Goal: Navigation & Orientation: Find specific page/section

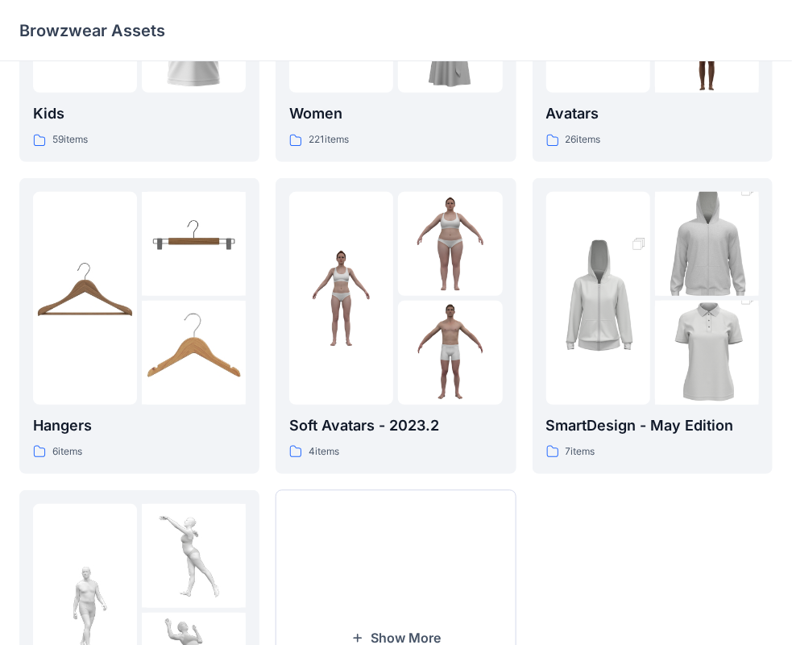
scroll to position [289, 0]
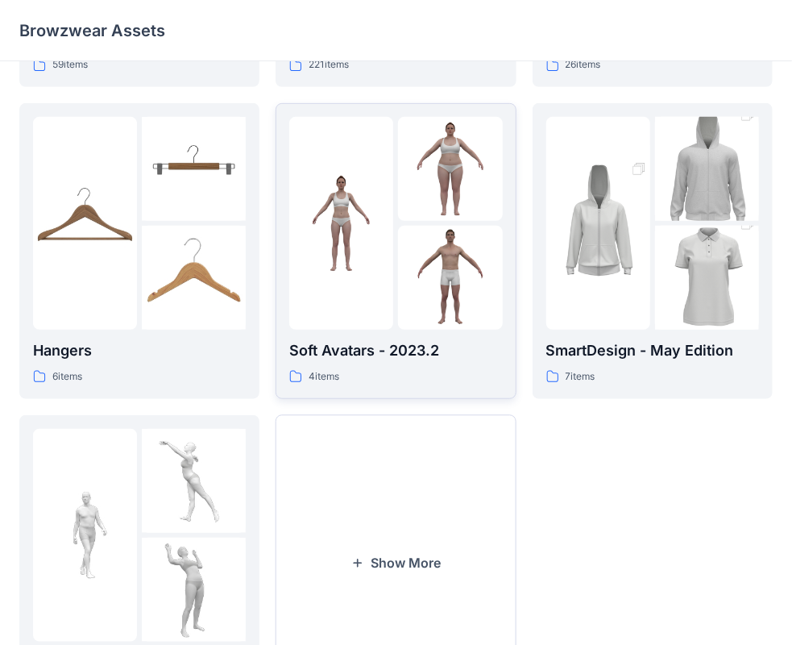
click at [446, 187] on img at bounding box center [450, 169] width 104 height 104
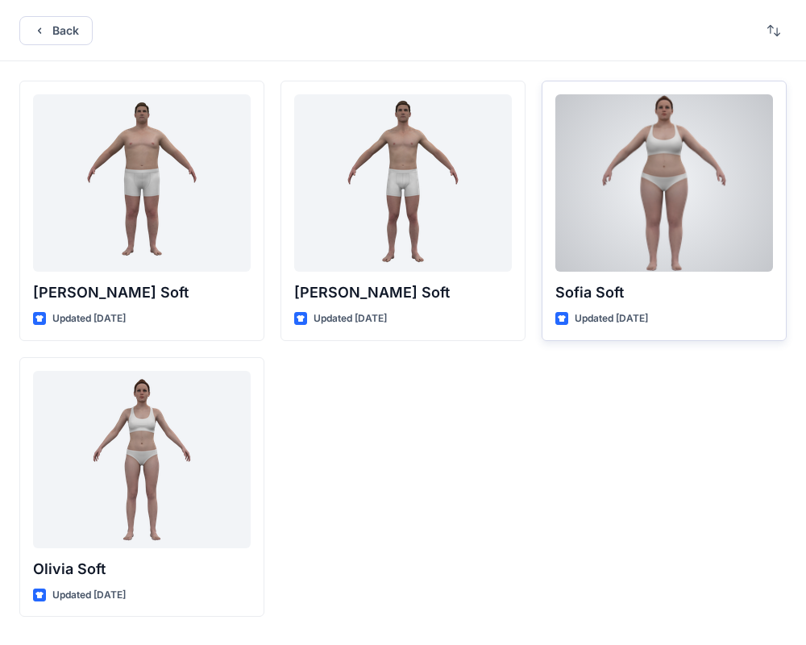
click at [670, 181] on div at bounding box center [664, 182] width 218 height 177
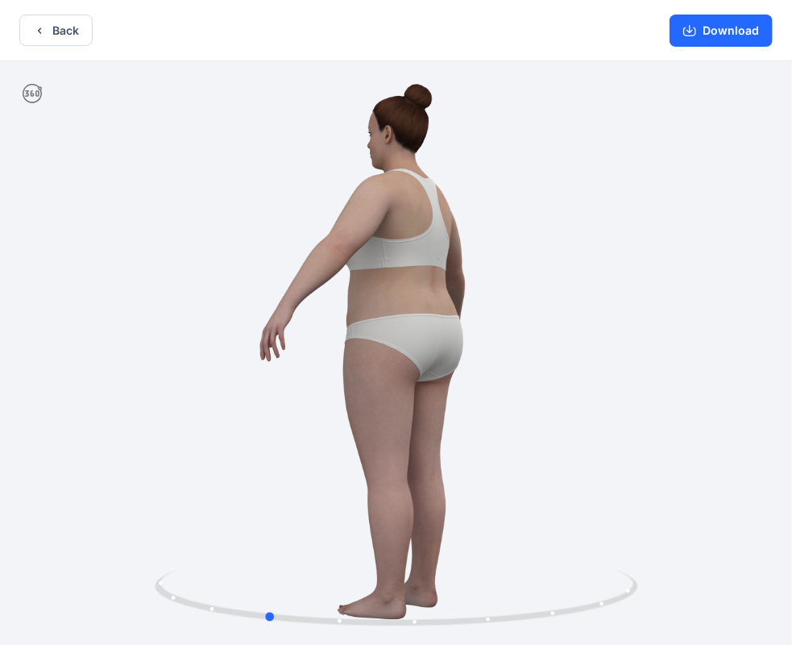
drag, startPoint x: 518, startPoint y: 319, endPoint x: 389, endPoint y: 333, distance: 129.7
click at [389, 333] on div at bounding box center [396, 354] width 792 height 587
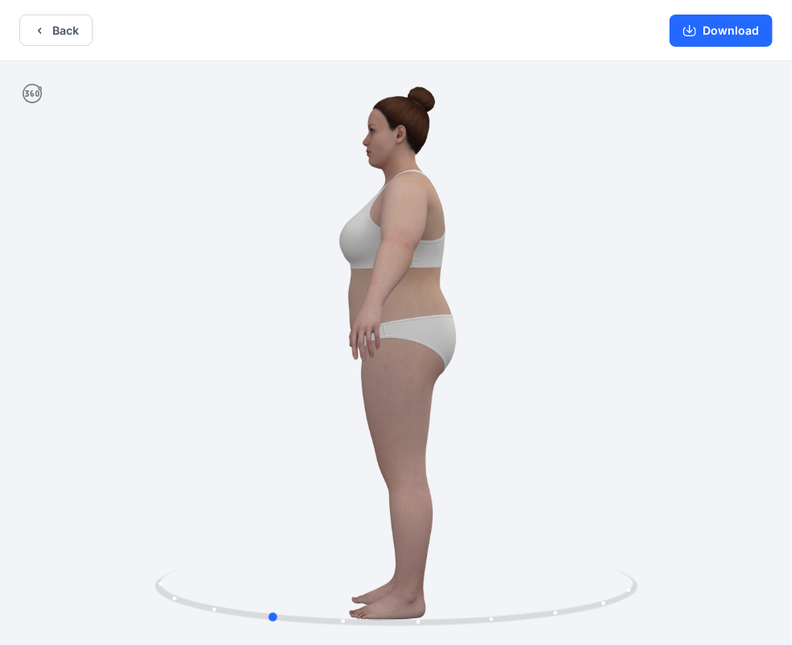
drag, startPoint x: 393, startPoint y: 334, endPoint x: 551, endPoint y: 337, distance: 158.0
click at [551, 337] on div at bounding box center [396, 354] width 792 height 587
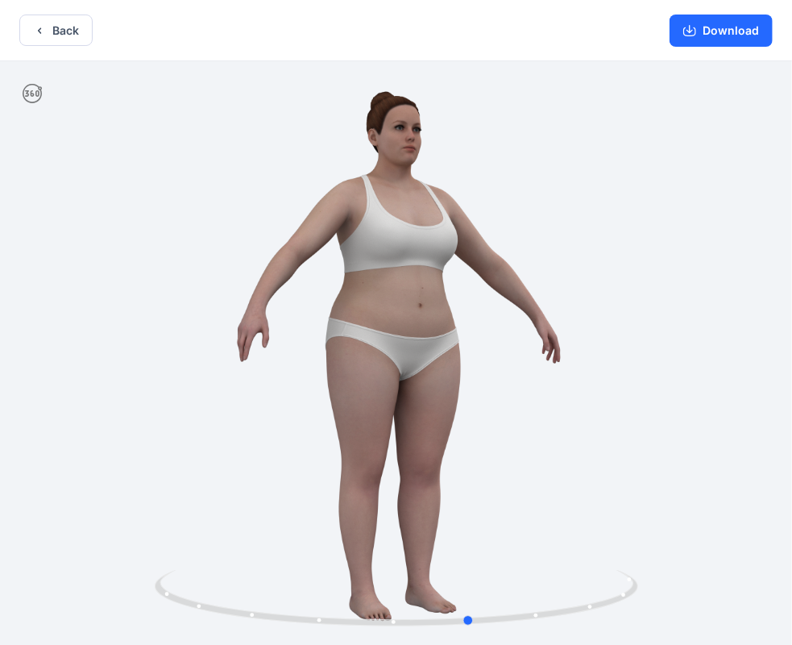
drag, startPoint x: 297, startPoint y: 369, endPoint x: 482, endPoint y: 347, distance: 186.8
click at [482, 347] on div at bounding box center [396, 354] width 792 height 587
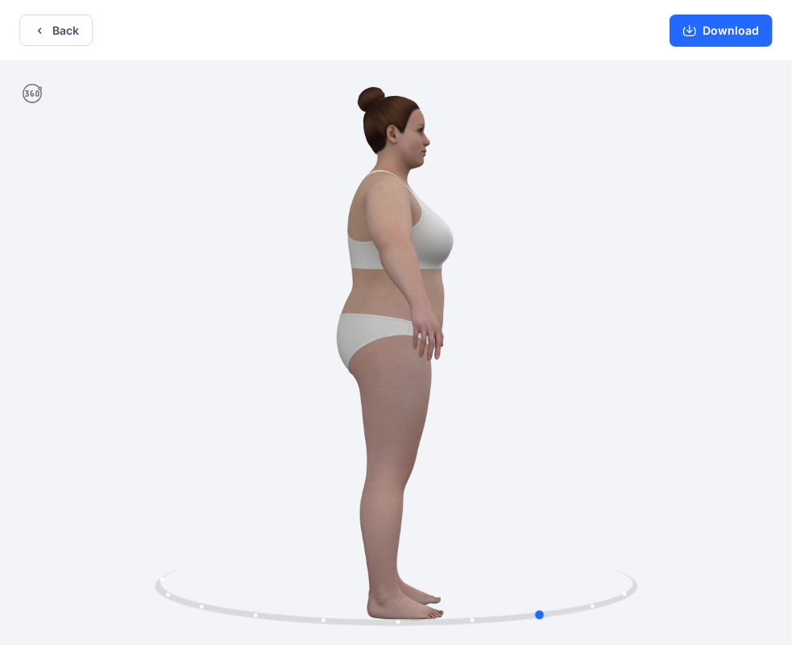
drag, startPoint x: 493, startPoint y: 398, endPoint x: 206, endPoint y: 377, distance: 287.8
click at [206, 377] on div at bounding box center [396, 354] width 792 height 587
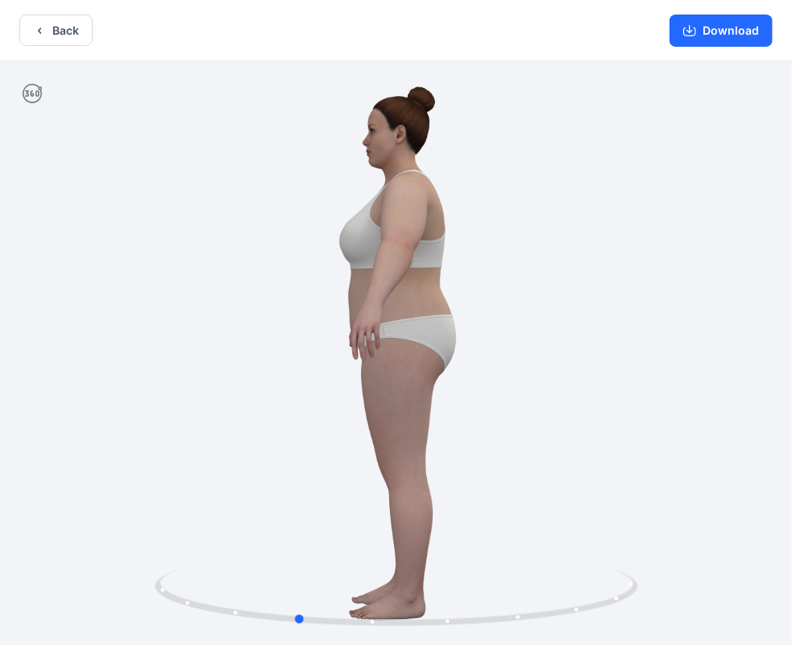
click at [314, 341] on div at bounding box center [396, 354] width 792 height 587
click at [428, 364] on div at bounding box center [396, 354] width 792 height 587
click at [438, 368] on div at bounding box center [396, 354] width 792 height 587
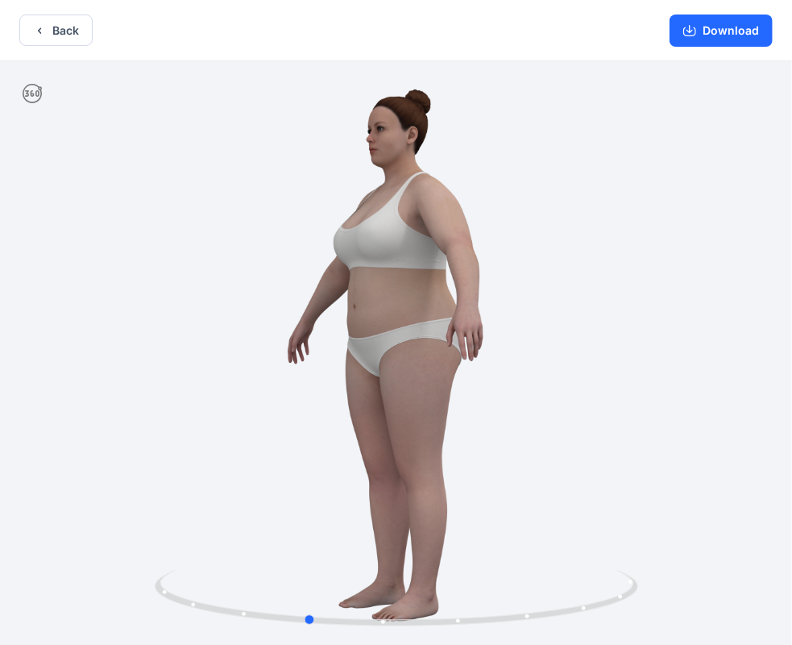
drag, startPoint x: 490, startPoint y: 374, endPoint x: 255, endPoint y: 372, distance: 235.4
click at [253, 372] on div at bounding box center [396, 354] width 792 height 587
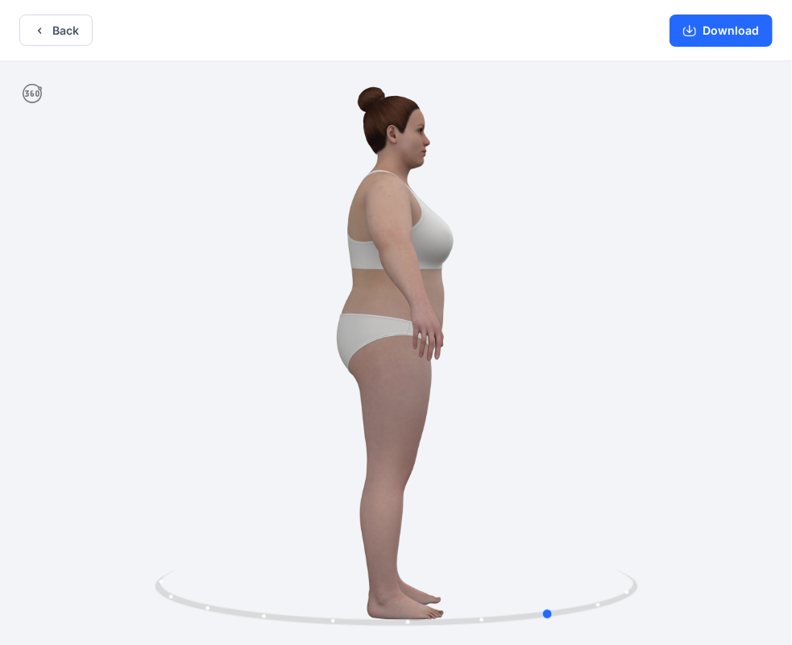
click at [298, 385] on div at bounding box center [396, 354] width 792 height 587
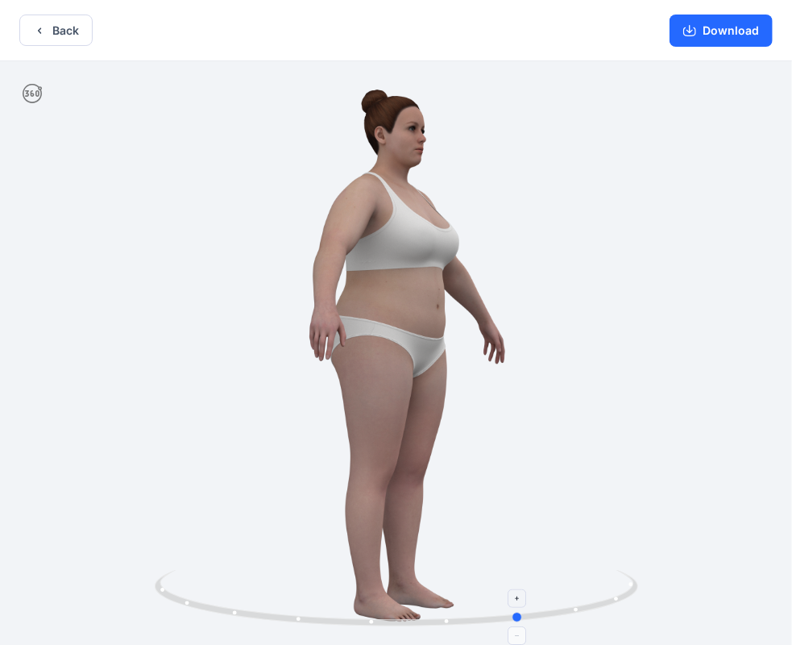
drag, startPoint x: 548, startPoint y: 614, endPoint x: 400, endPoint y: 622, distance: 148.5
click at [400, 622] on icon at bounding box center [399, 600] width 488 height 60
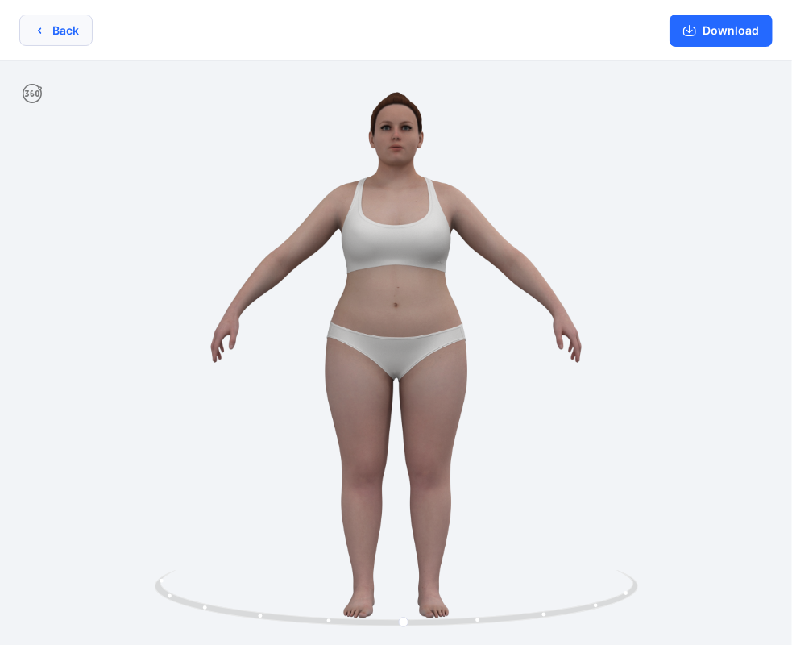
click at [39, 29] on icon "button" at bounding box center [39, 30] width 13 height 13
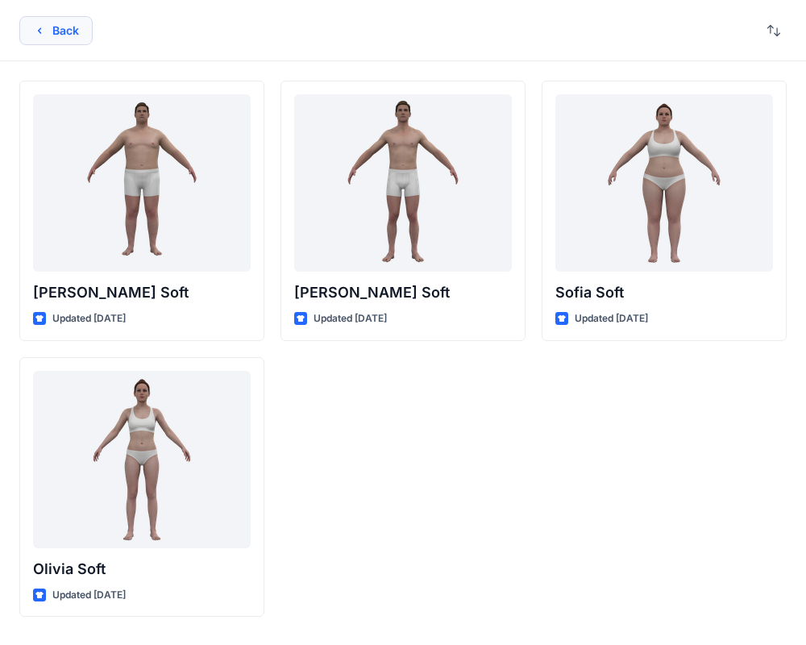
click at [34, 31] on icon "button" at bounding box center [39, 30] width 13 height 13
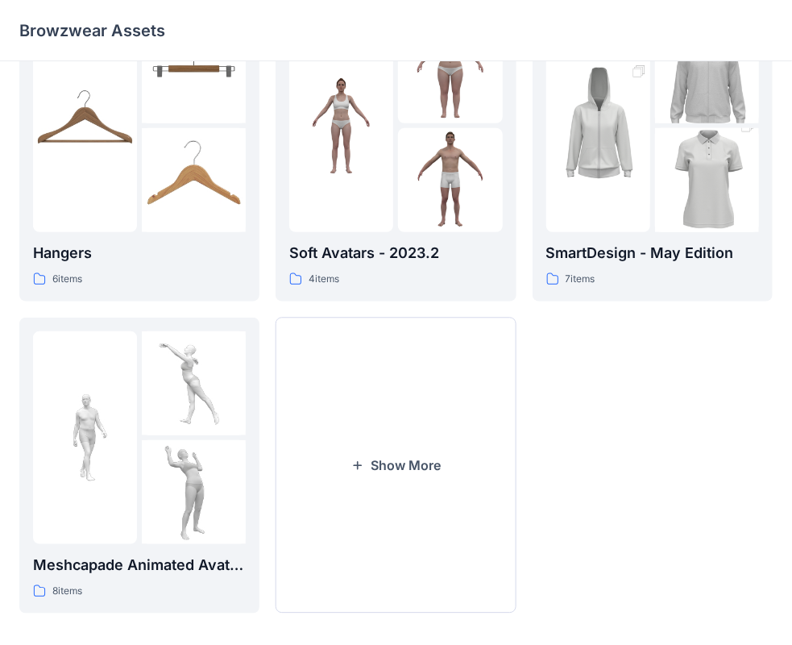
scroll to position [400, 0]
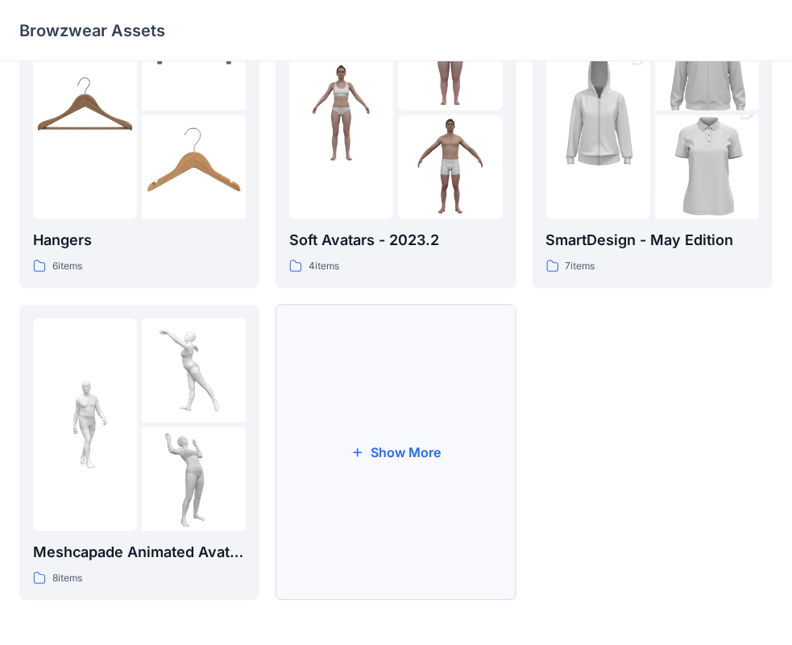
click at [358, 453] on icon "button" at bounding box center [358, 452] width 9 height 9
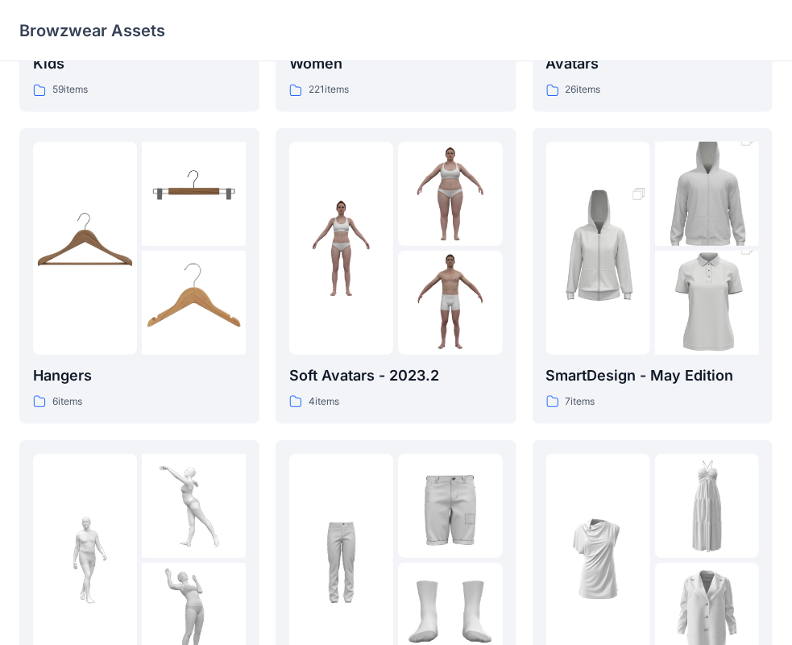
scroll to position [297, 0]
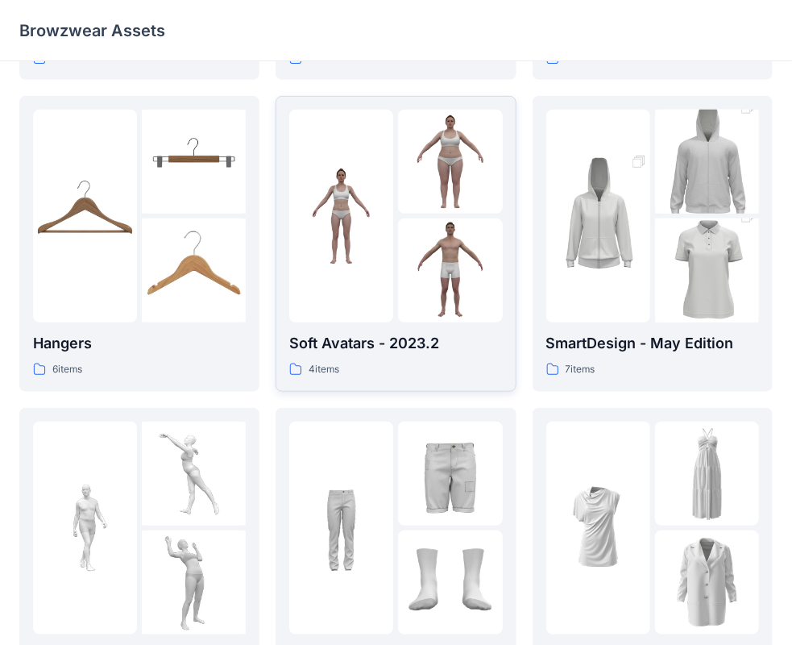
click at [351, 206] on img at bounding box center [341, 216] width 104 height 104
